Goal: Transaction & Acquisition: Book appointment/travel/reservation

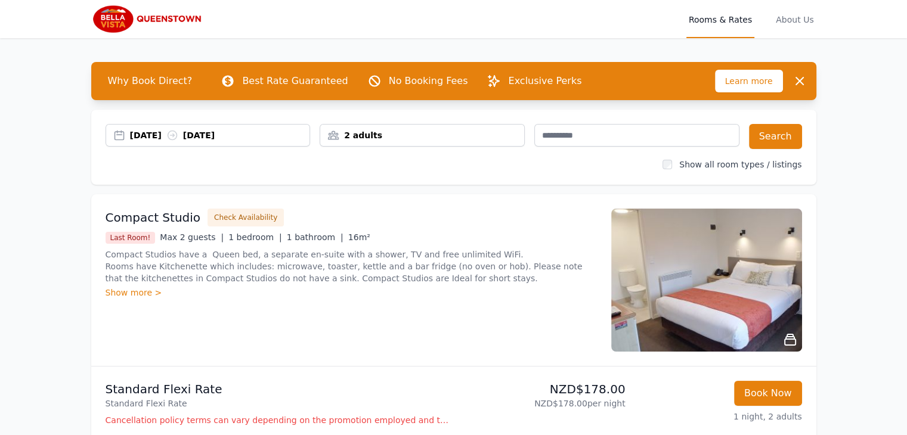
click at [159, 133] on div "[DATE] [DATE]" at bounding box center [220, 135] width 180 height 12
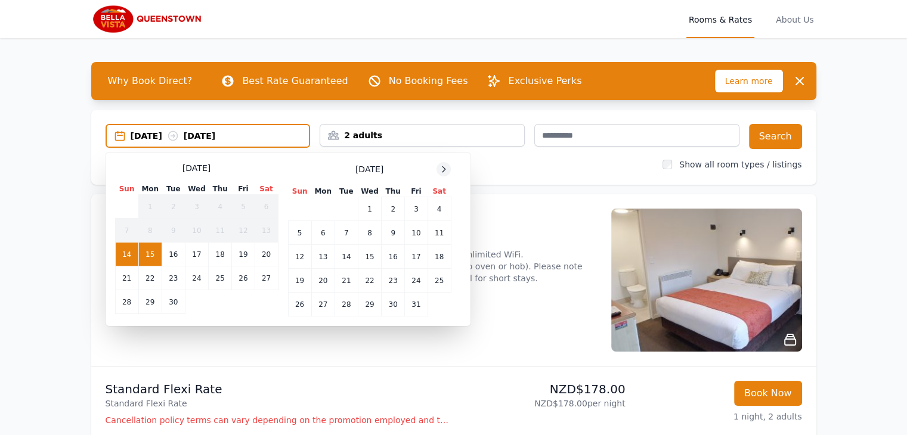
click at [447, 165] on icon at bounding box center [444, 170] width 10 height 10
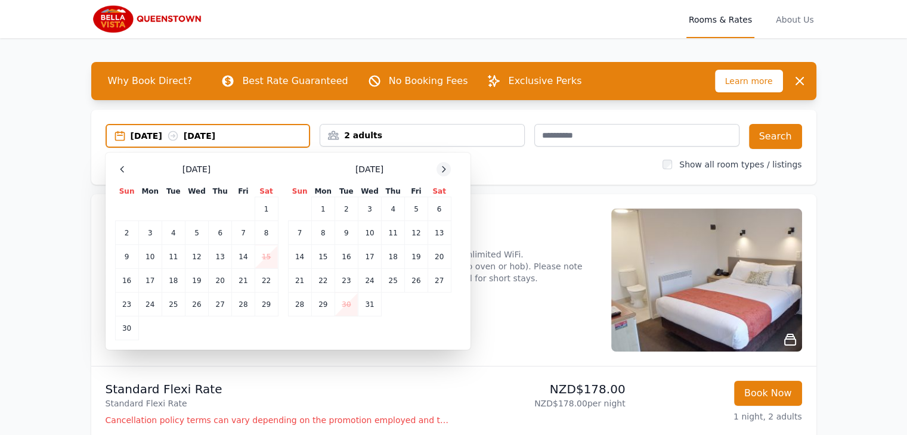
click at [447, 165] on icon at bounding box center [444, 170] width 10 height 10
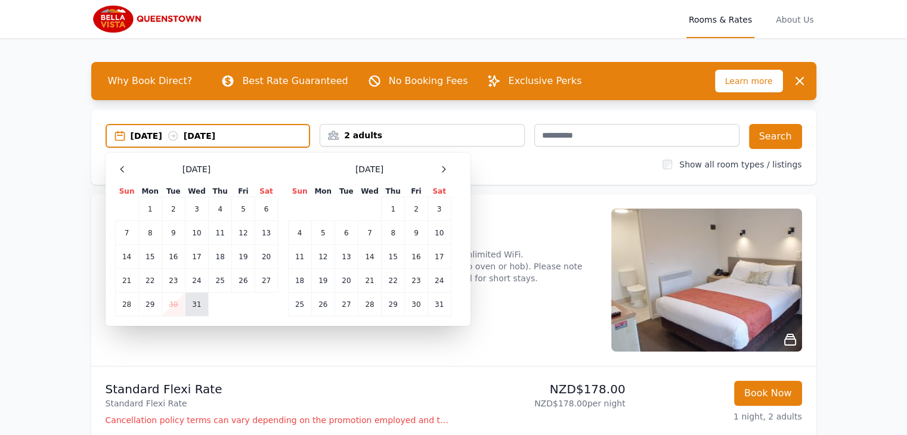
click at [196, 303] on td "31" at bounding box center [196, 305] width 23 height 24
click at [299, 230] on td "4" at bounding box center [299, 233] width 23 height 24
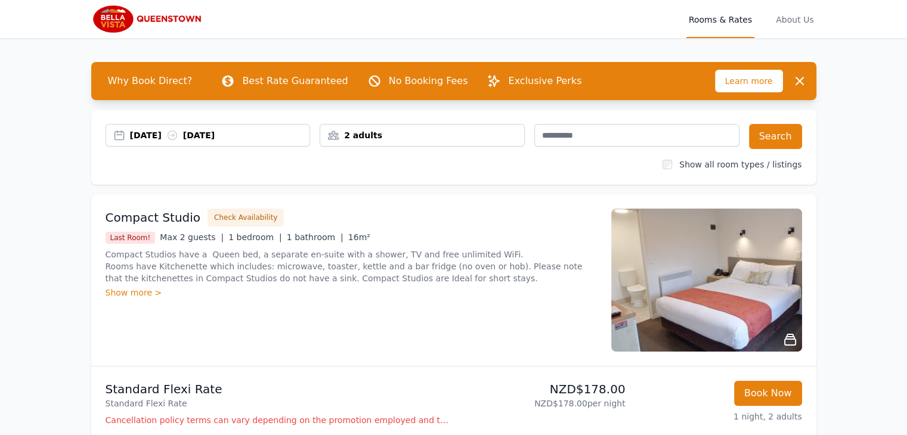
click at [445, 132] on div "2 adults" at bounding box center [422, 135] width 204 height 12
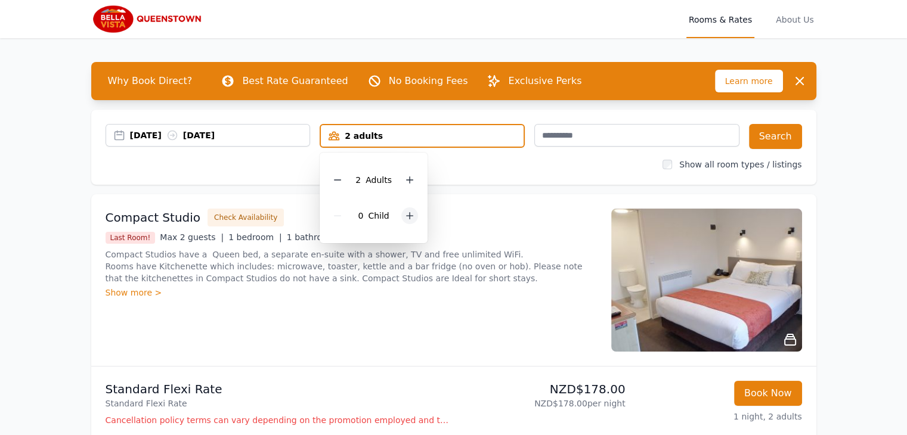
click at [405, 212] on icon at bounding box center [410, 216] width 10 height 10
click at [776, 135] on button "Search" at bounding box center [775, 136] width 53 height 25
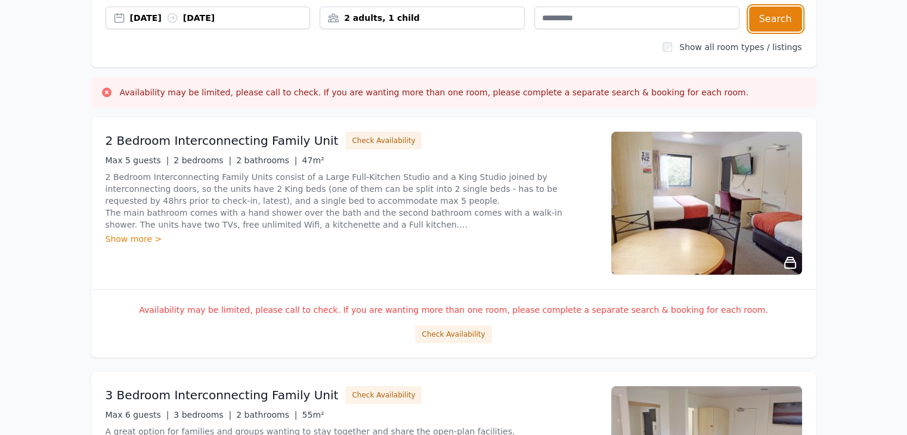
scroll to position [119, 0]
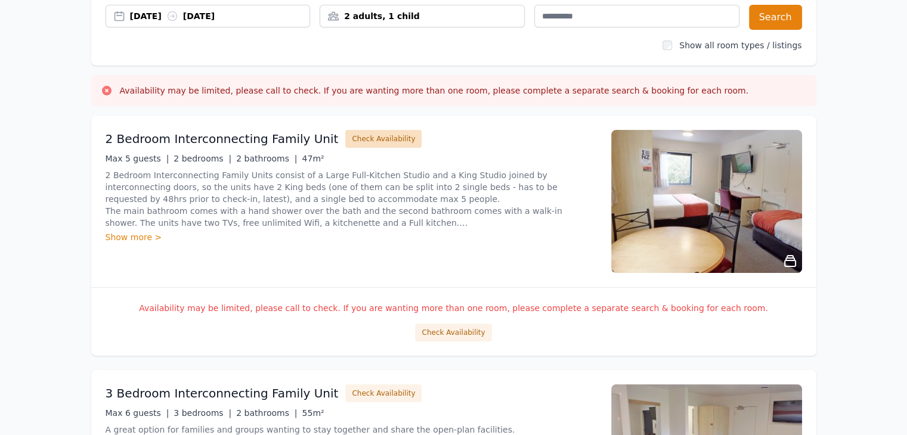
click at [352, 136] on button "Check Availability" at bounding box center [383, 139] width 76 height 18
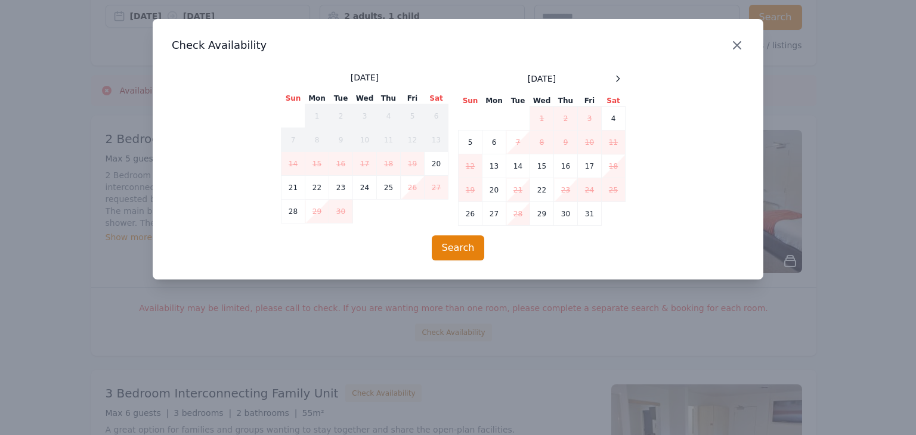
click at [730, 41] on icon "button" at bounding box center [737, 45] width 14 height 14
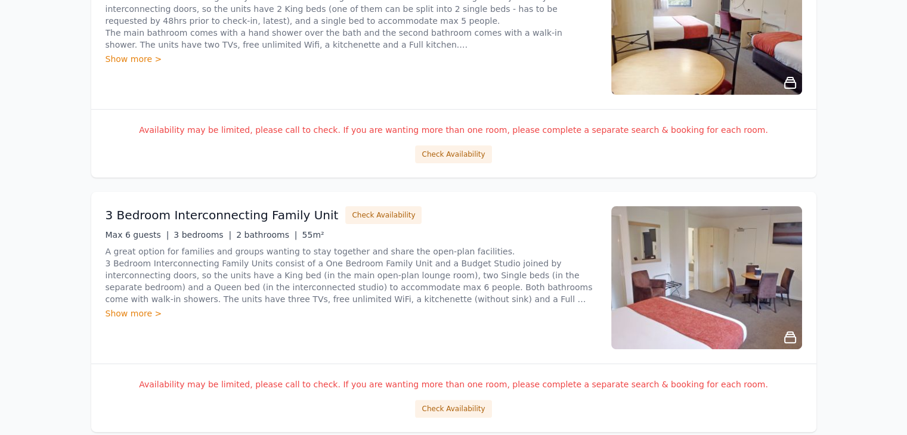
scroll to position [298, 0]
click at [359, 215] on button "Check Availability" at bounding box center [383, 215] width 76 height 18
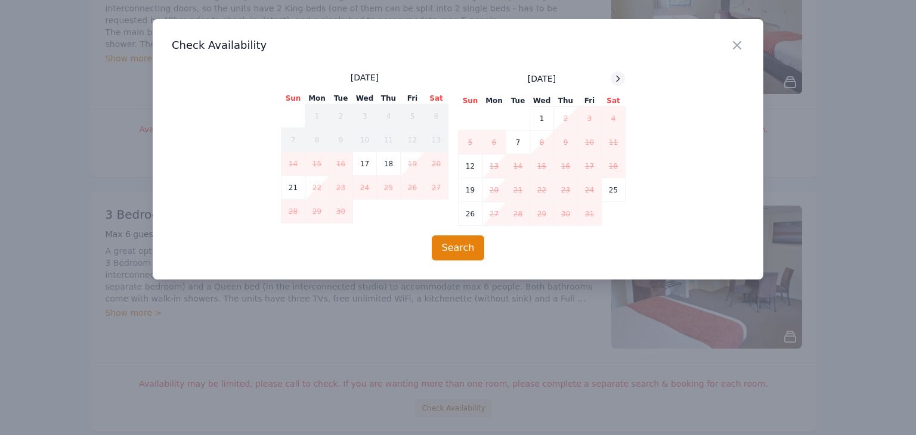
click at [617, 77] on icon at bounding box center [618, 79] width 10 height 10
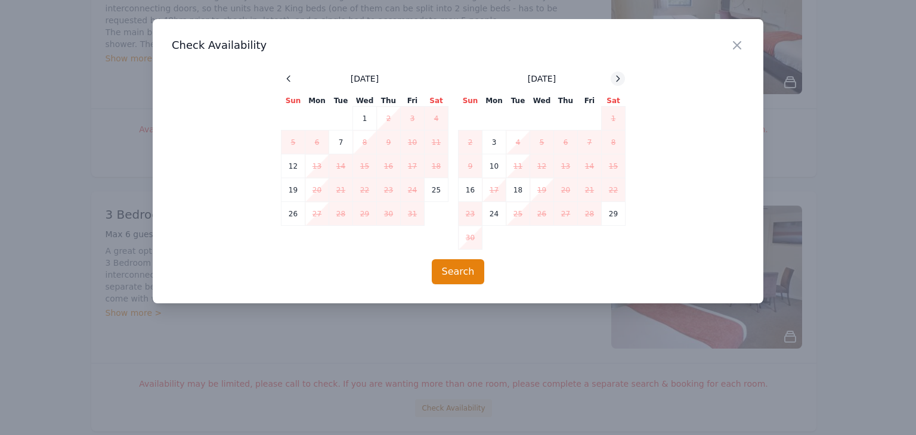
click at [617, 77] on icon at bounding box center [618, 79] width 10 height 10
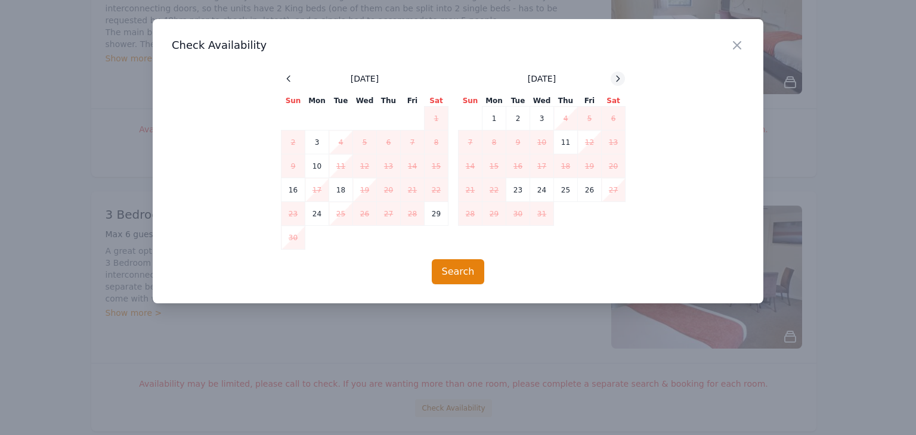
click at [613, 77] on icon at bounding box center [618, 79] width 10 height 10
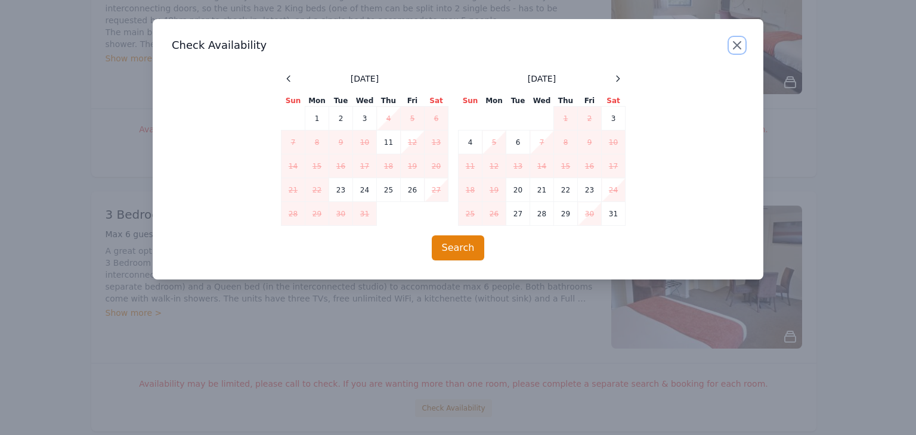
click at [737, 42] on icon "button" at bounding box center [737, 45] width 14 height 14
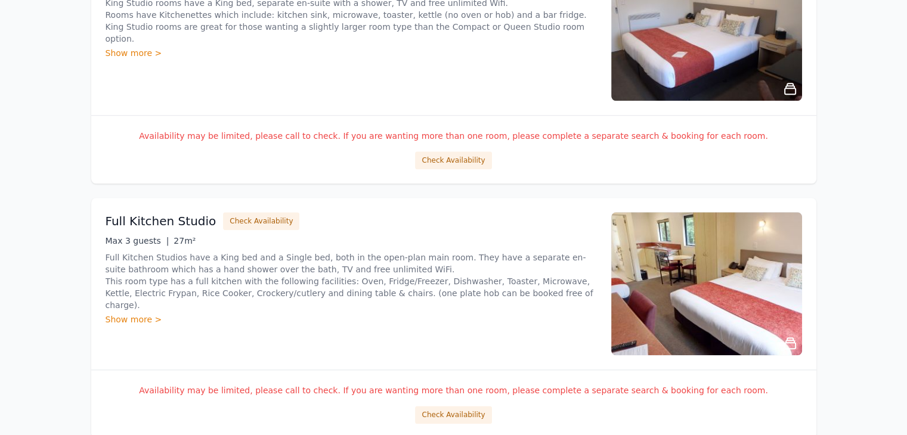
scroll to position [1311, 0]
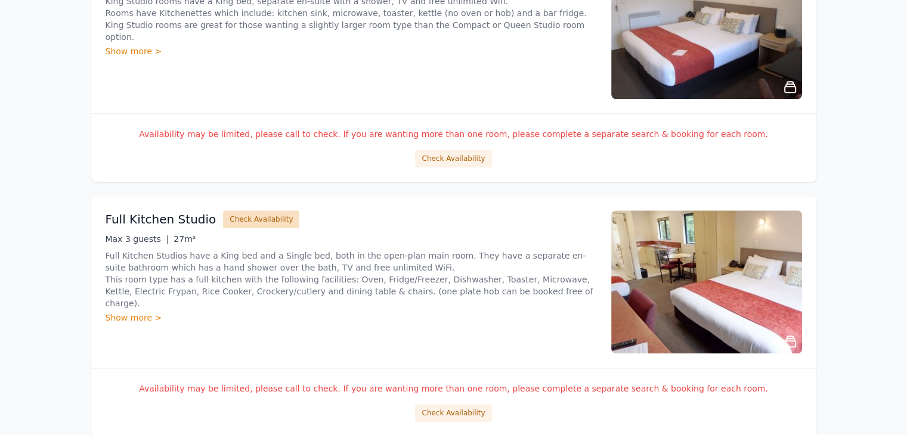
click at [246, 215] on button "Check Availability" at bounding box center [261, 219] width 76 height 18
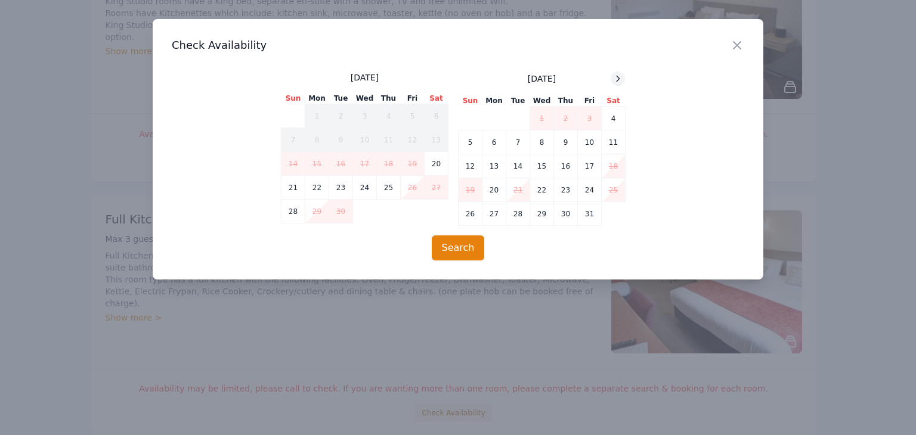
click at [618, 75] on icon at bounding box center [618, 79] width 10 height 10
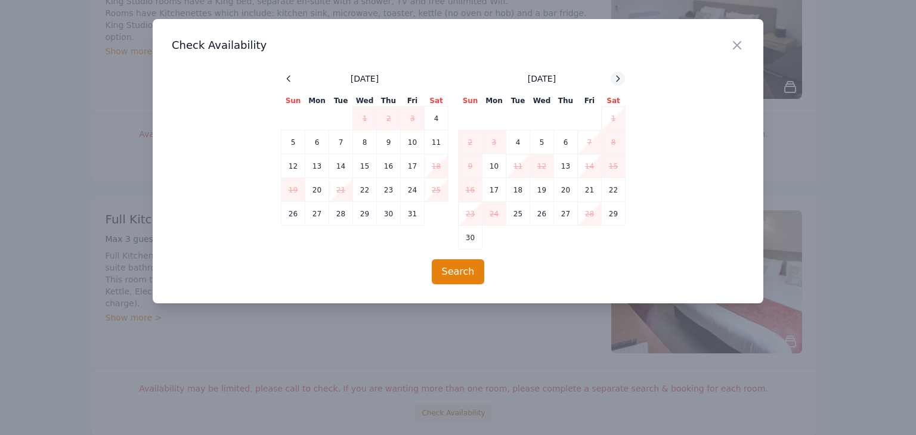
click at [618, 75] on icon at bounding box center [618, 79] width 10 height 10
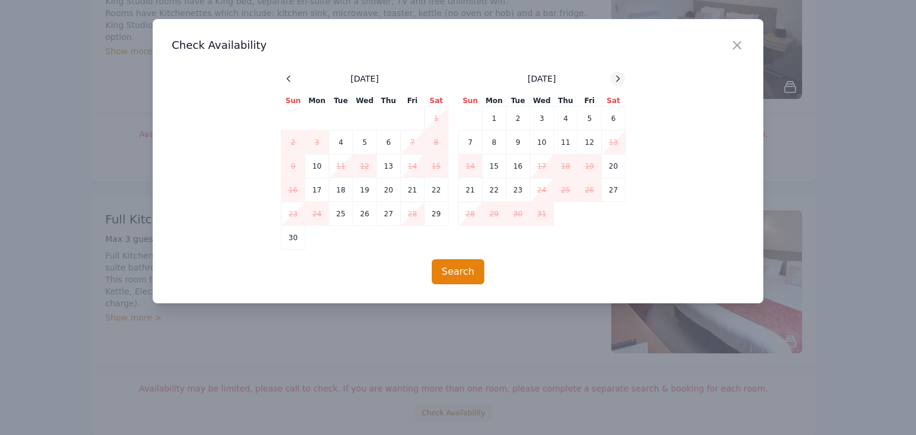
click at [618, 75] on icon at bounding box center [618, 79] width 10 height 10
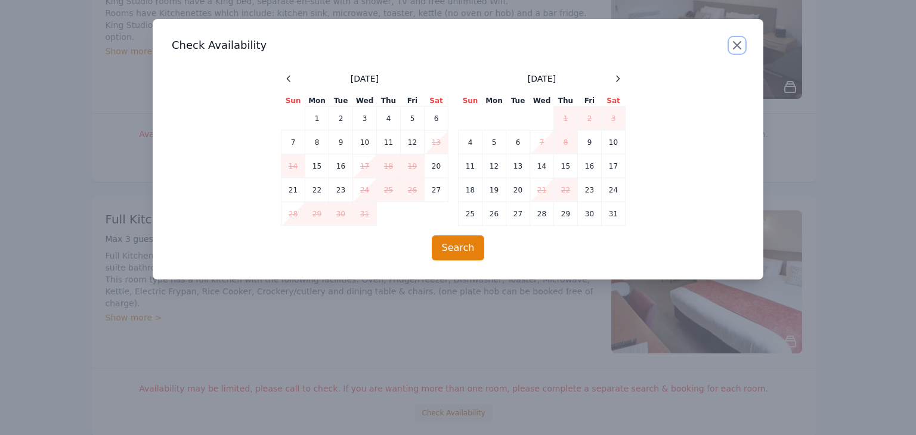
click at [736, 44] on icon "button" at bounding box center [736, 45] width 7 height 7
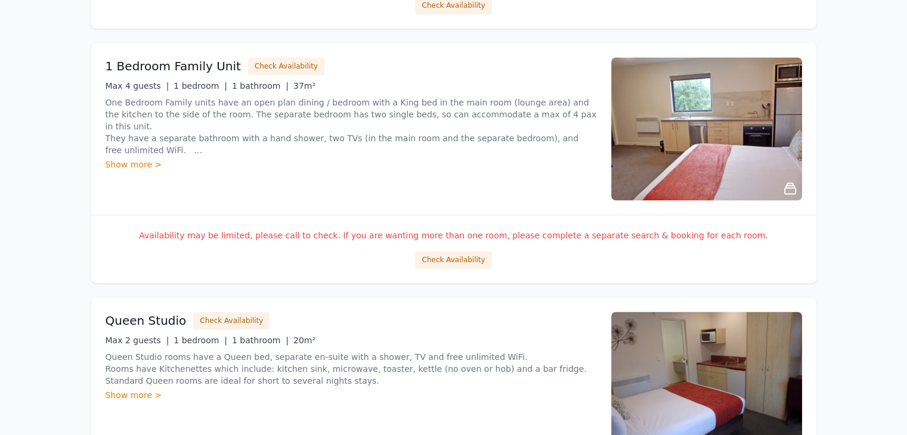
scroll to position [1729, 0]
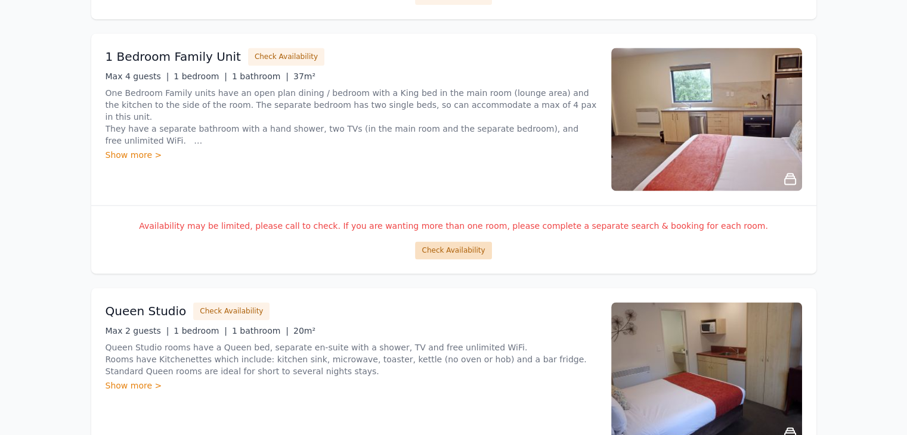
click at [446, 246] on button "Check Availability" at bounding box center [453, 250] width 76 height 18
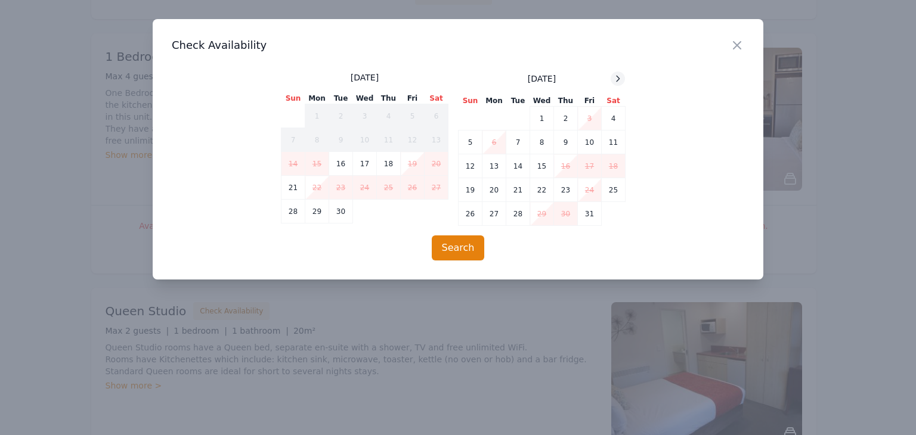
click at [615, 76] on icon at bounding box center [618, 79] width 10 height 10
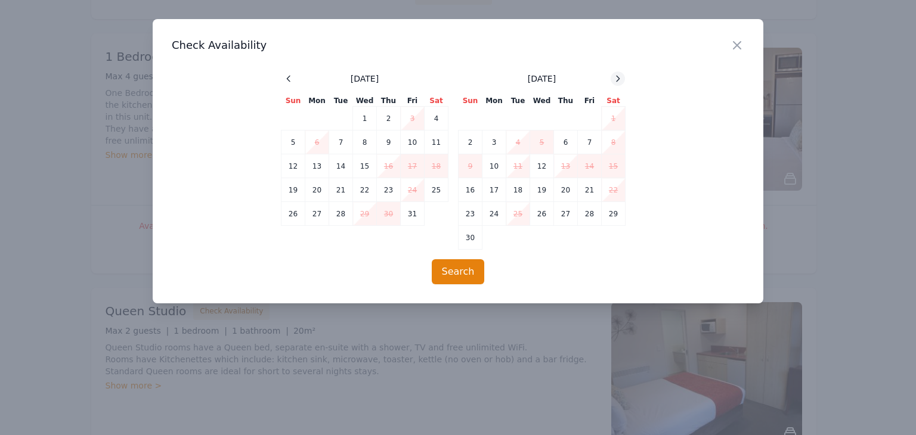
click at [615, 76] on icon at bounding box center [618, 79] width 10 height 10
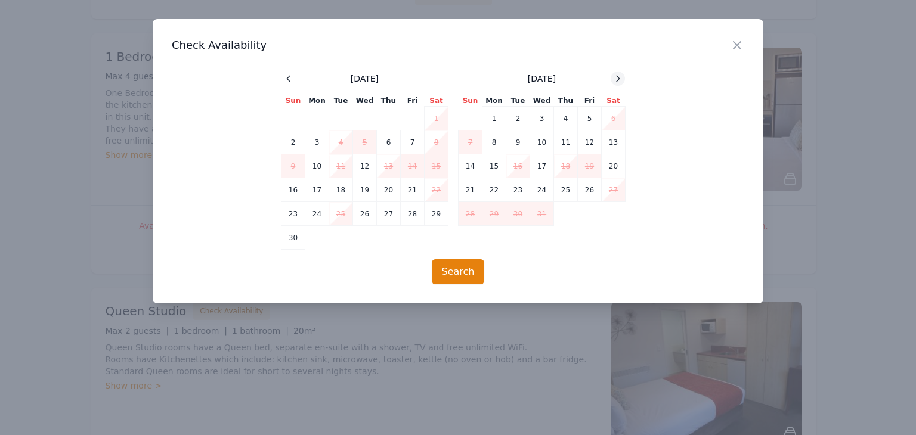
click at [615, 76] on icon at bounding box center [618, 79] width 10 height 10
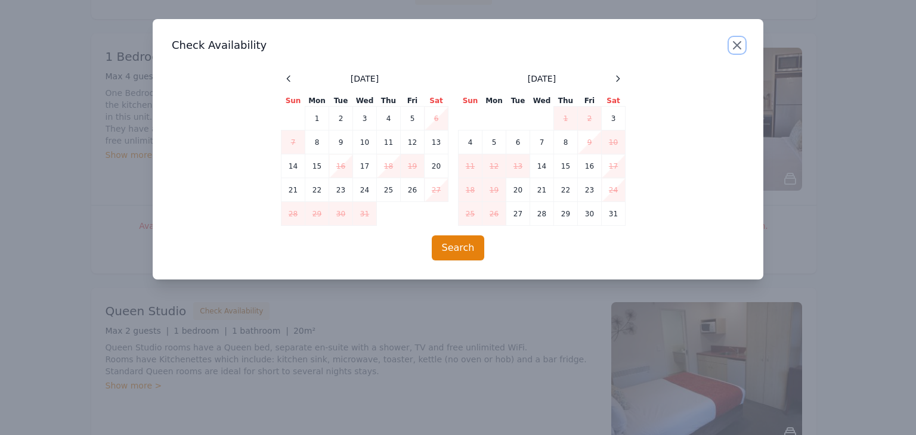
click at [739, 42] on icon "button" at bounding box center [736, 45] width 7 height 7
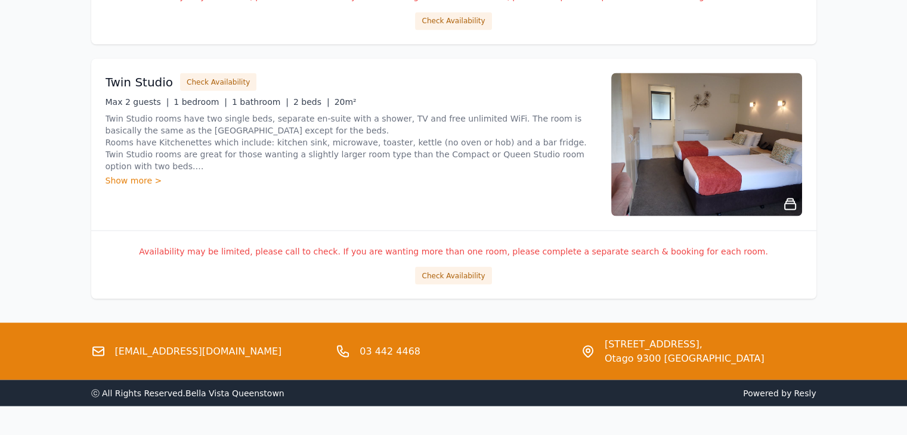
scroll to position [2237, 0]
